Goal: Find contact information: Find contact information

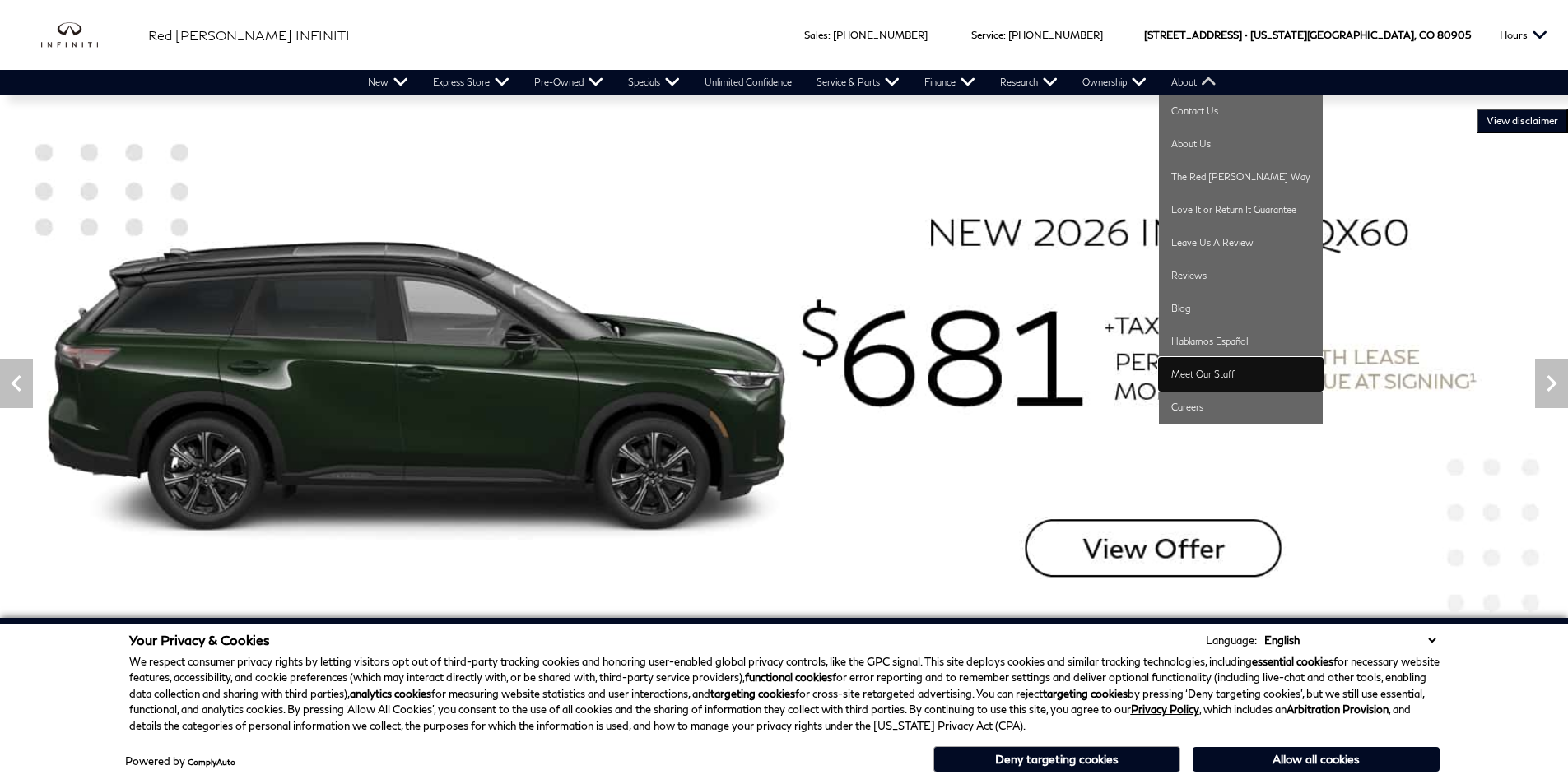
click at [1234, 371] on link "Meet Our Staff" at bounding box center [1241, 374] width 164 height 33
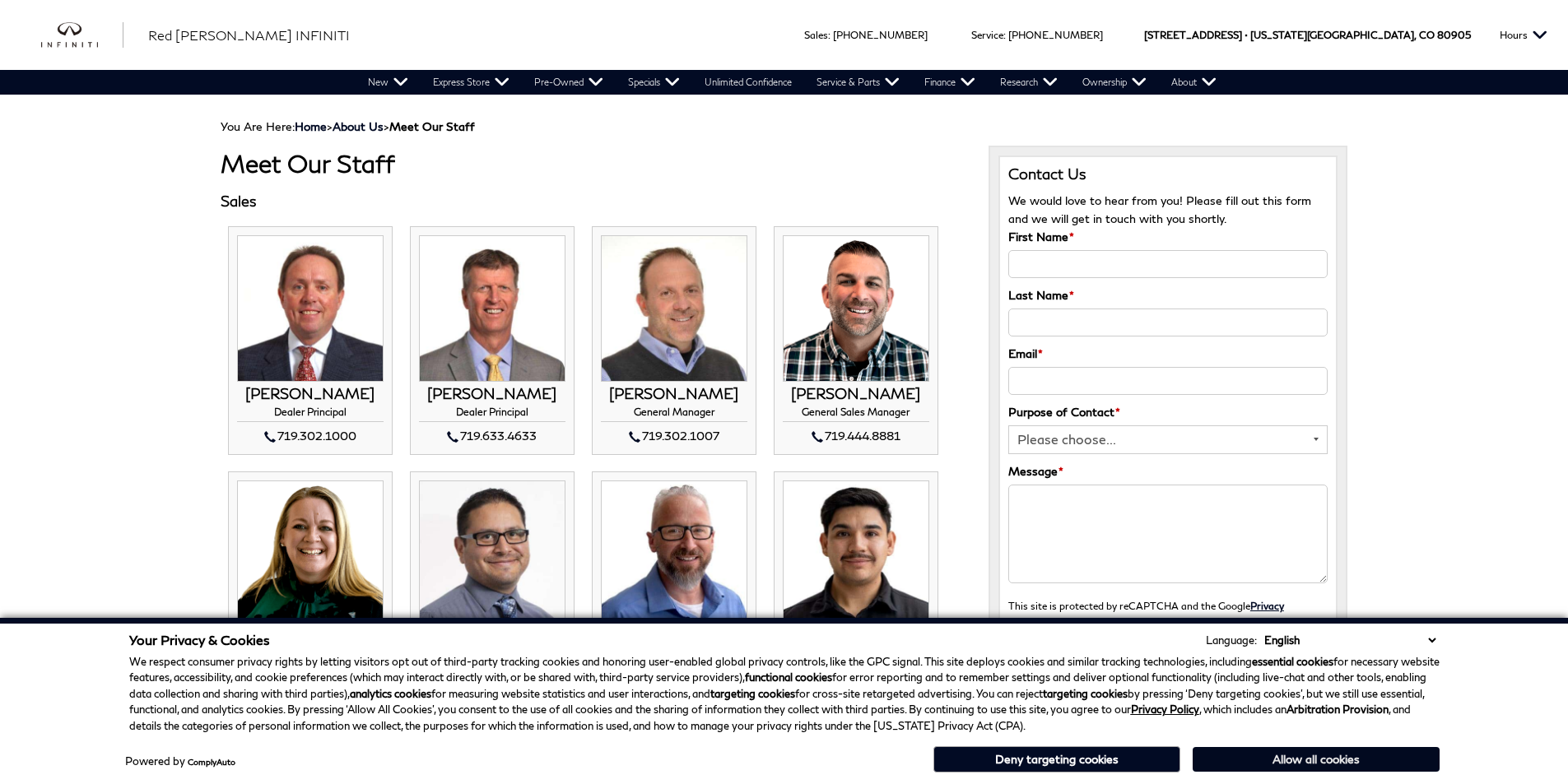
click at [1346, 764] on button "Allow all cookies" at bounding box center [1316, 759] width 247 height 25
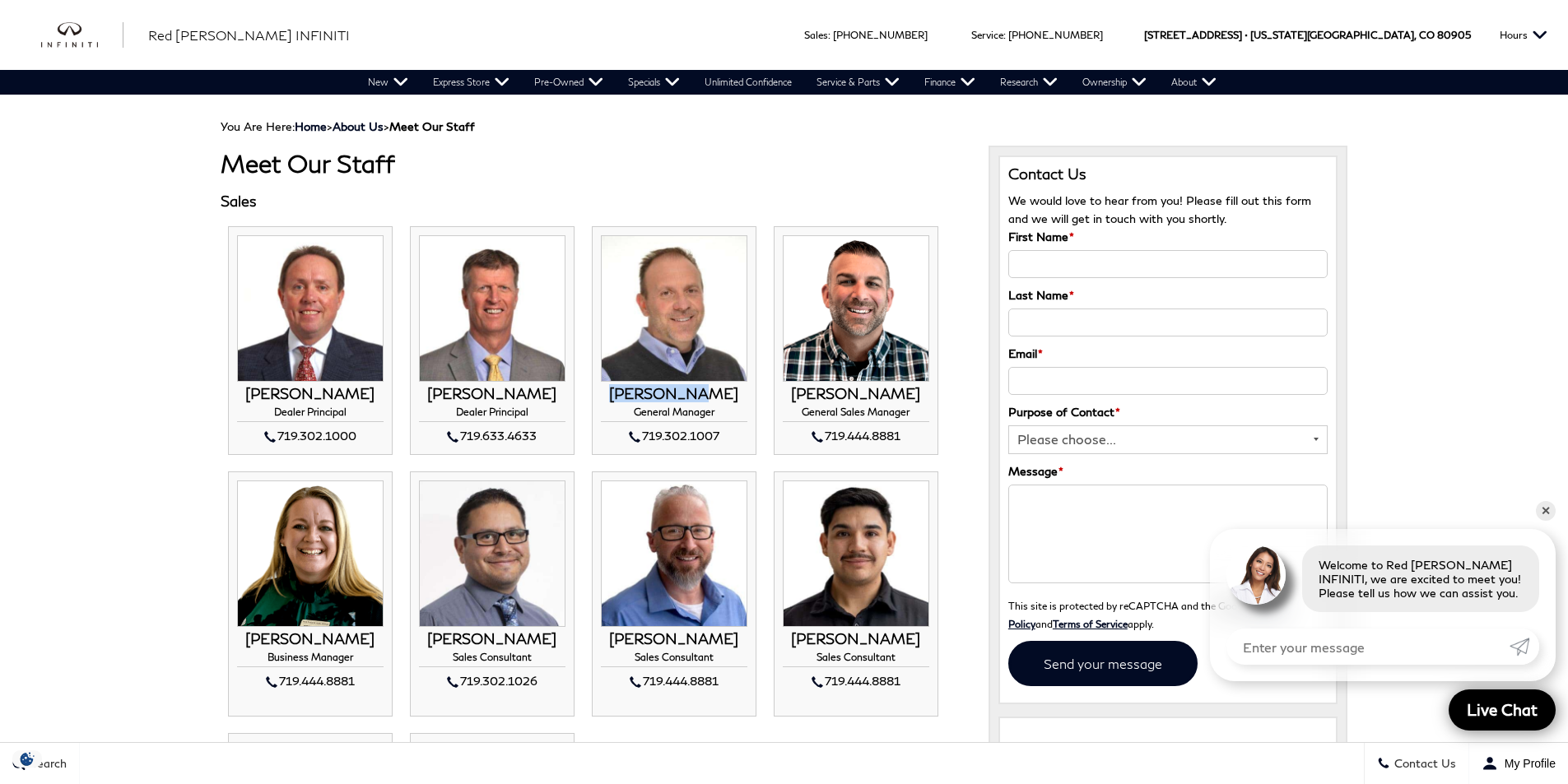
drag, startPoint x: 623, startPoint y: 396, endPoint x: 723, endPoint y: 393, distance: 100.0
click at [723, 393] on h3 "[PERSON_NAME]" at bounding box center [674, 394] width 146 height 17
copy h3 "[PERSON_NAME]"
drag, startPoint x: 714, startPoint y: 415, endPoint x: 635, endPoint y: 418, distance: 79.1
click at [635, 418] on h4 "General Manager" at bounding box center [674, 414] width 146 height 16
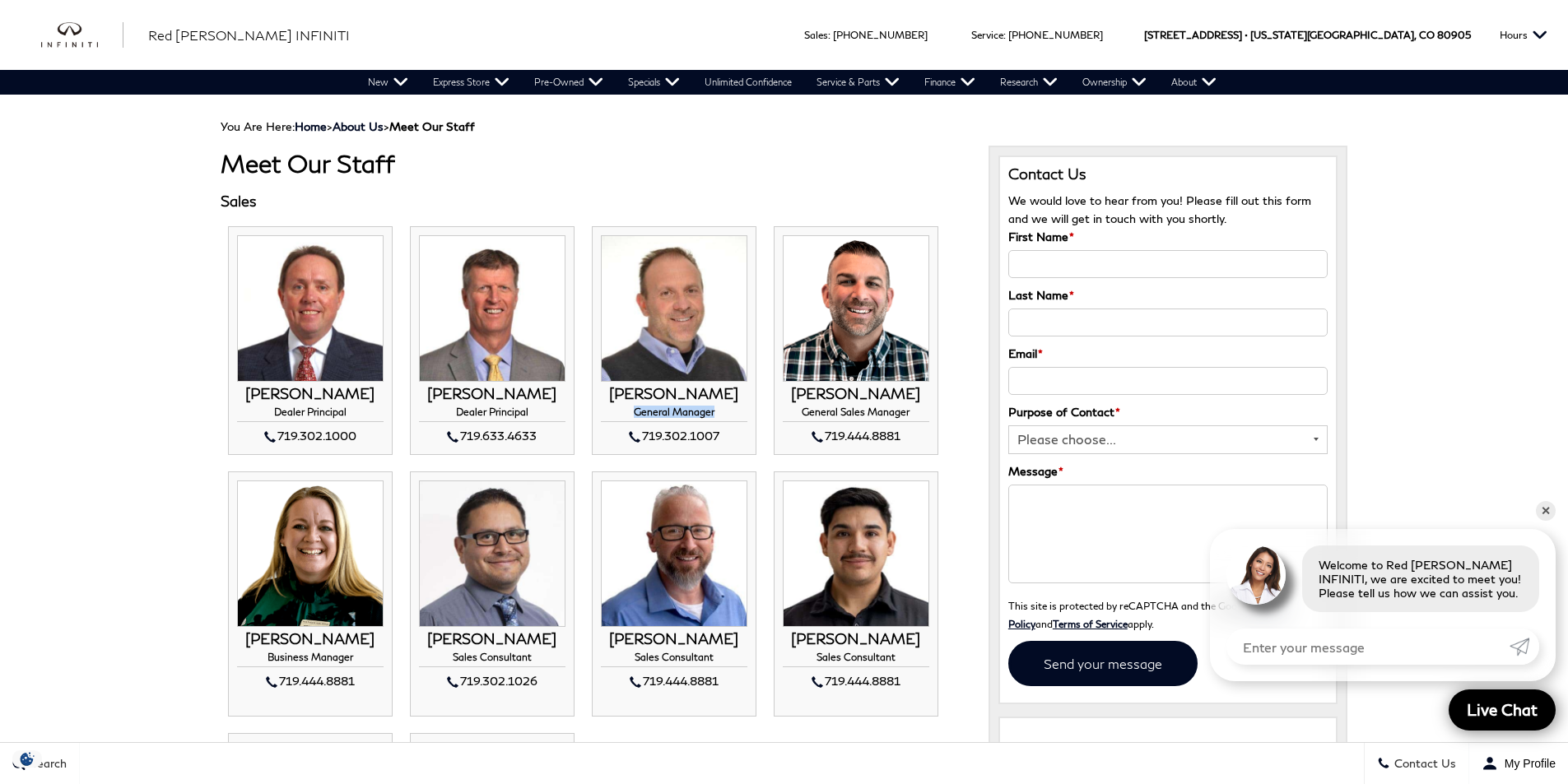
copy h4 "General Manager"
drag, startPoint x: 621, startPoint y: 437, endPoint x: 717, endPoint y: 442, distance: 96.1
click at [717, 442] on div "719.302.1007" at bounding box center [674, 436] width 146 height 20
copy div "719.302.1007"
